Goal: Find specific page/section: Find specific page/section

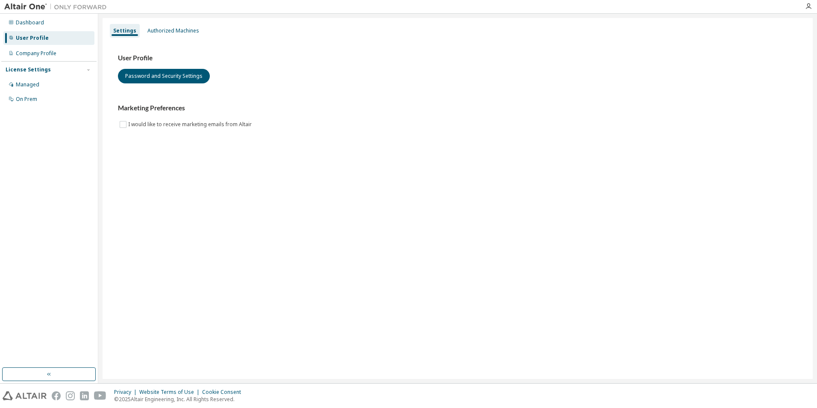
click at [43, 40] on div "User Profile" at bounding box center [32, 38] width 33 height 7
click at [189, 28] on div "Authorized Machines" at bounding box center [173, 30] width 52 height 7
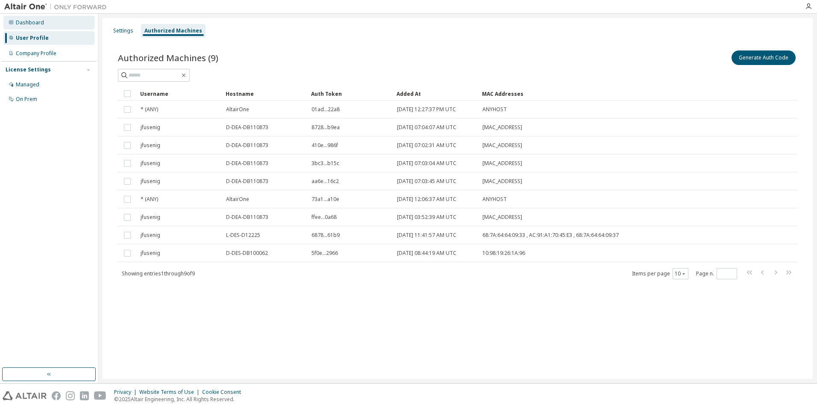
click at [29, 25] on div "Dashboard" at bounding box center [30, 22] width 28 height 7
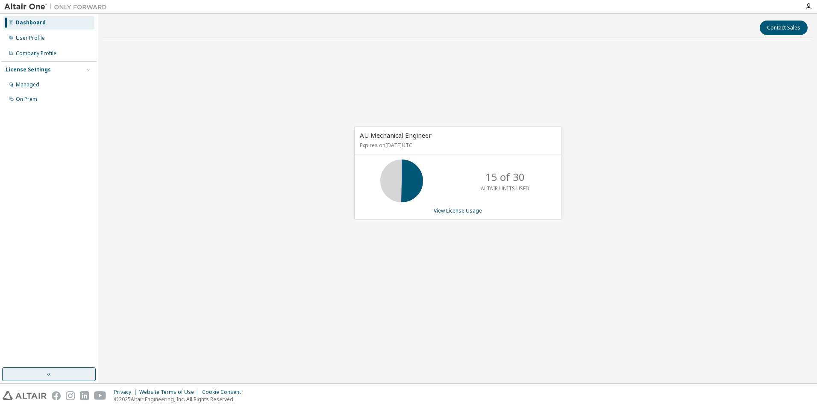
click at [56, 374] on button "button" at bounding box center [49, 374] width 94 height 14
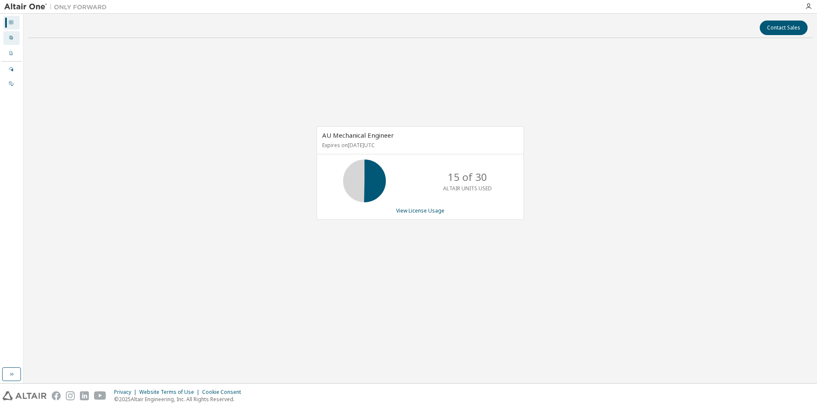
click at [9, 37] on icon at bounding box center [10, 37] width 3 height 3
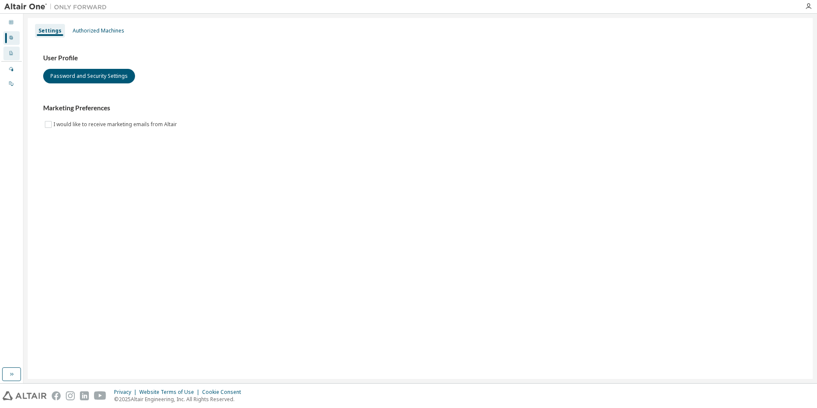
click at [16, 53] on div "Company Profile" at bounding box center [11, 54] width 16 height 14
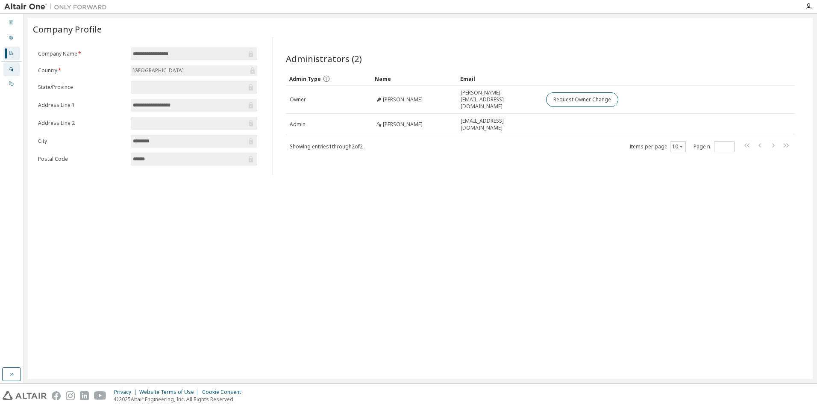
click at [12, 70] on icon at bounding box center [11, 69] width 4 height 4
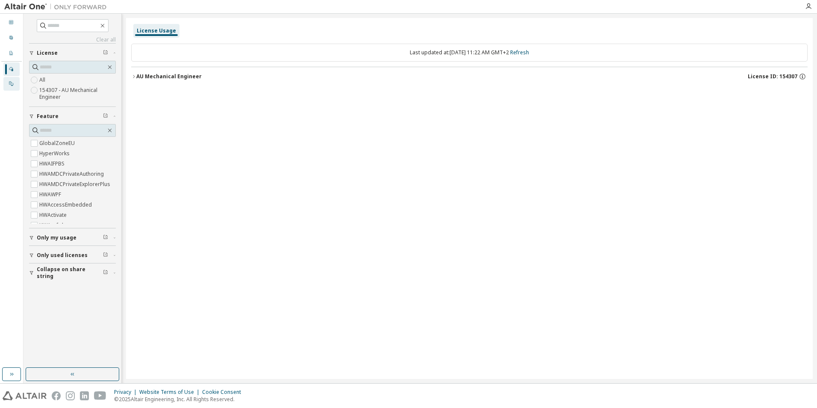
click at [9, 83] on icon at bounding box center [11, 83] width 5 height 5
